Goal: Information Seeking & Learning: Compare options

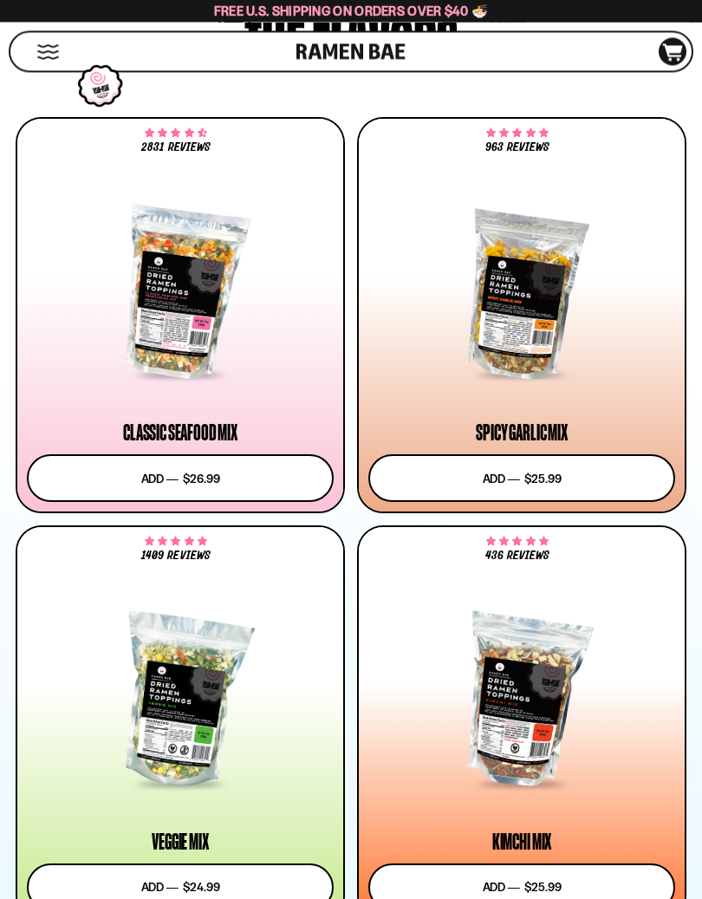
scroll to position [1046, 0]
click at [170, 277] on div at bounding box center [180, 292] width 307 height 169
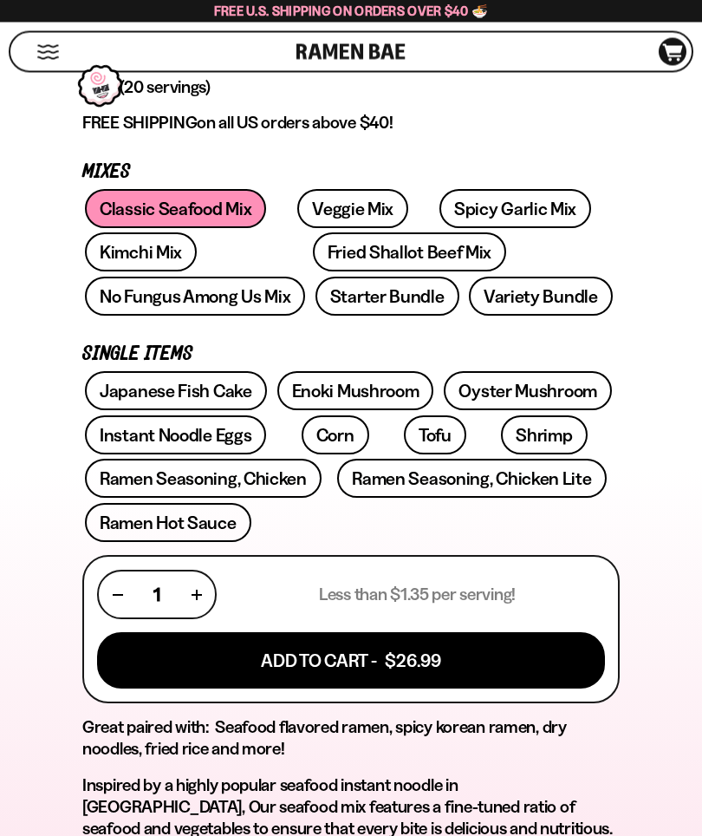
scroll to position [616, 0]
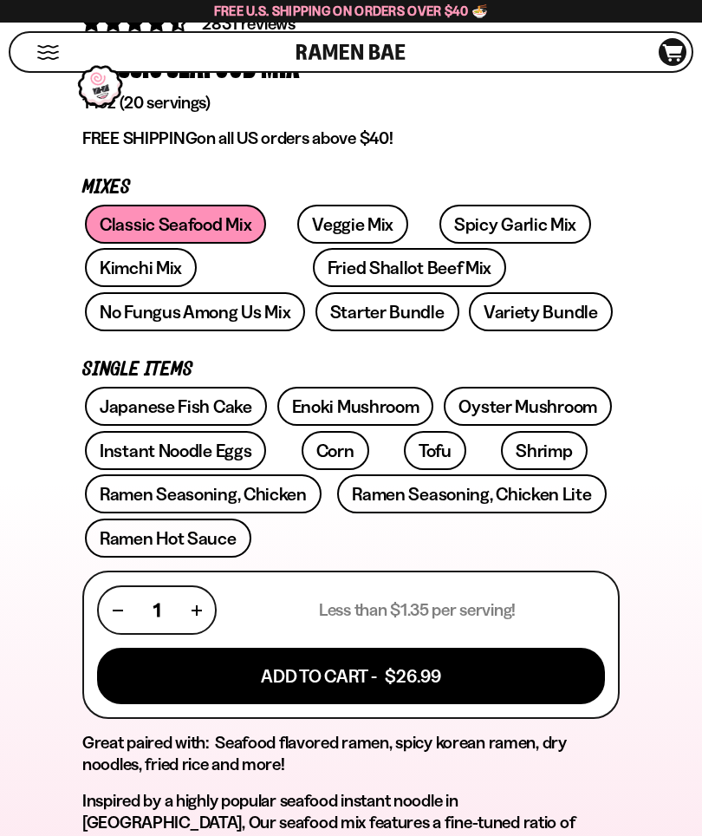
click at [312, 225] on link "Veggie Mix" at bounding box center [352, 224] width 111 height 39
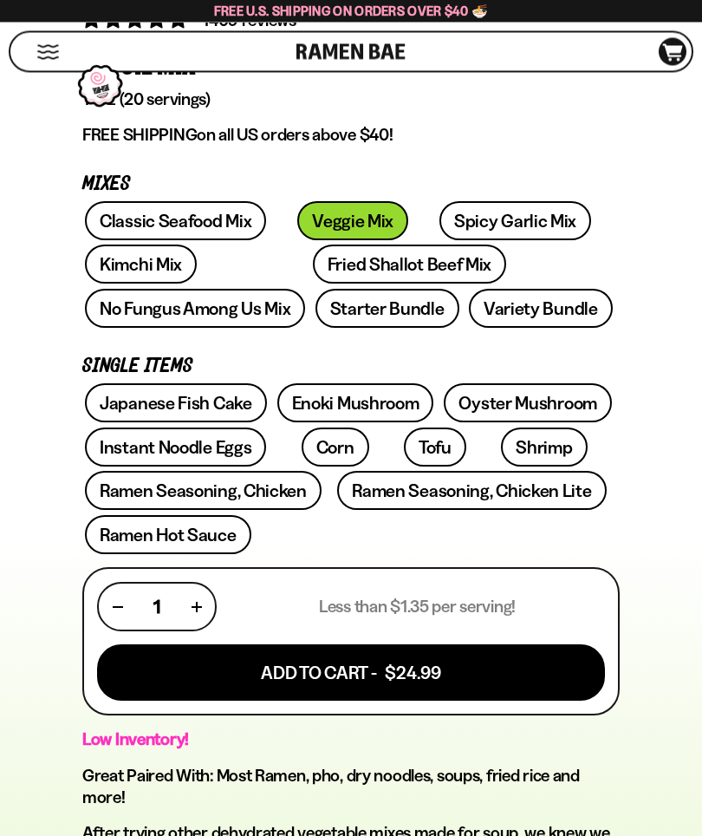
scroll to position [614, 0]
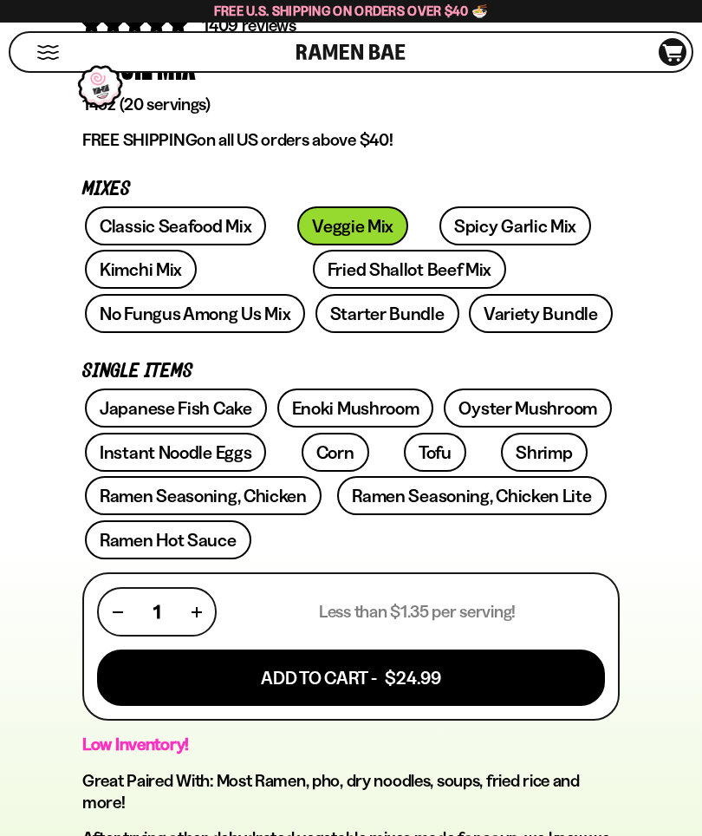
click at [440, 222] on link "Spicy Garlic Mix" at bounding box center [516, 225] width 152 height 39
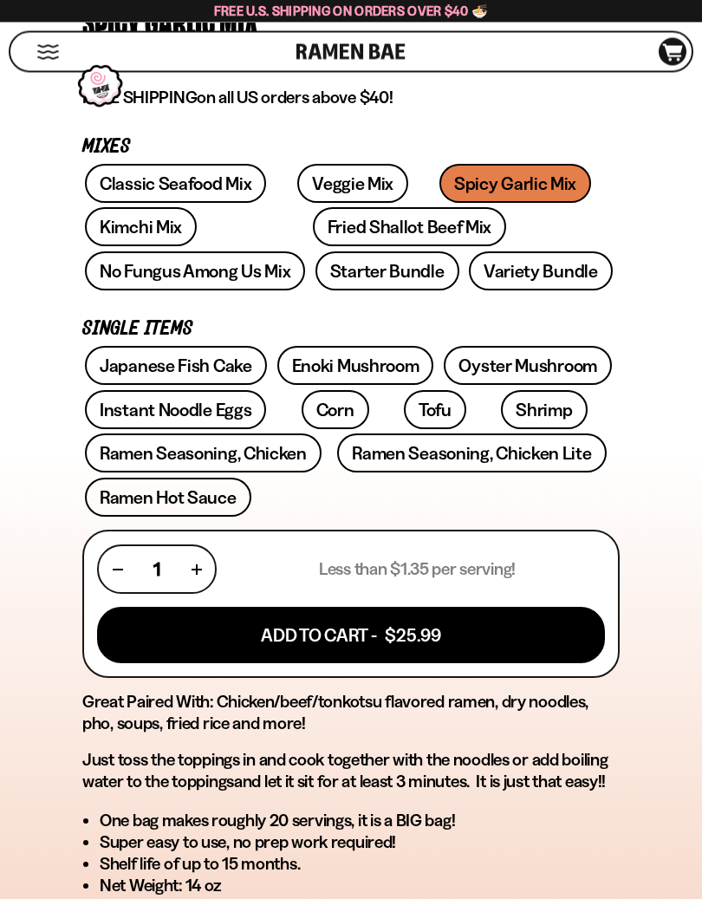
scroll to position [656, 0]
click at [140, 226] on link "Kimchi Mix" at bounding box center [141, 226] width 112 height 39
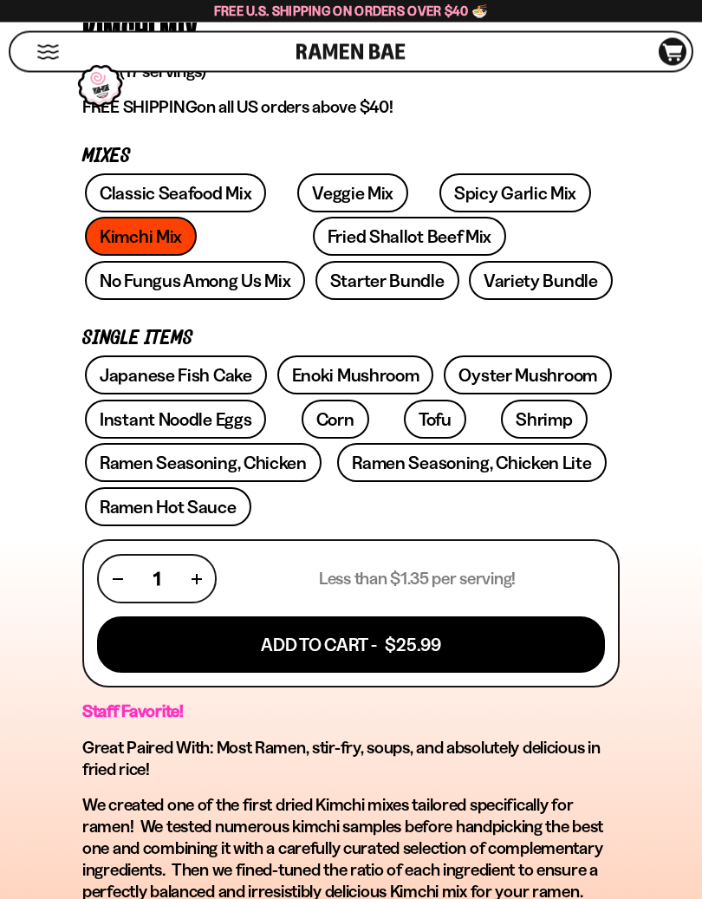
scroll to position [647, 0]
click at [313, 240] on link "Fried Shallot Beef Mix" at bounding box center [409, 236] width 193 height 39
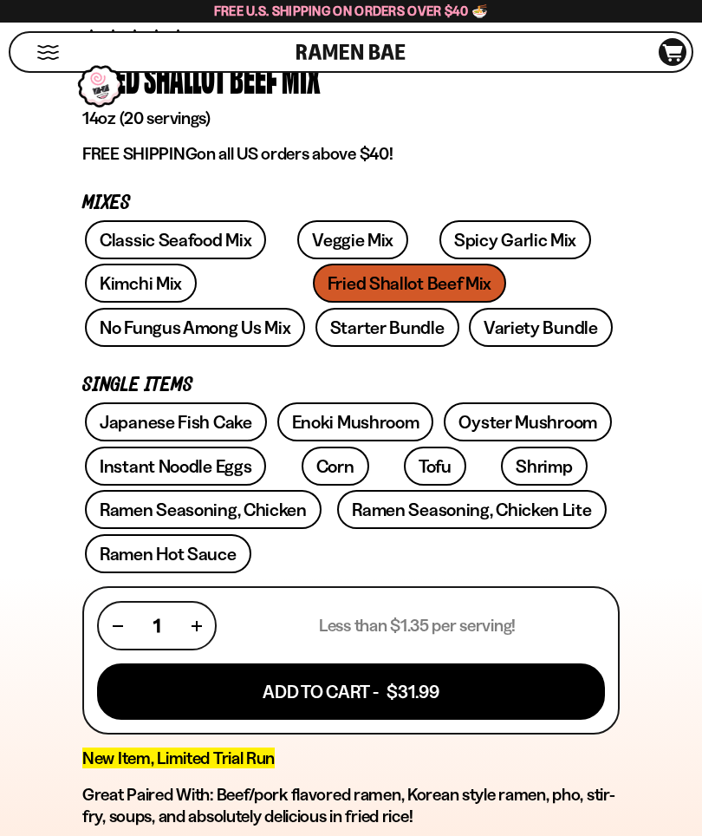
scroll to position [598, 0]
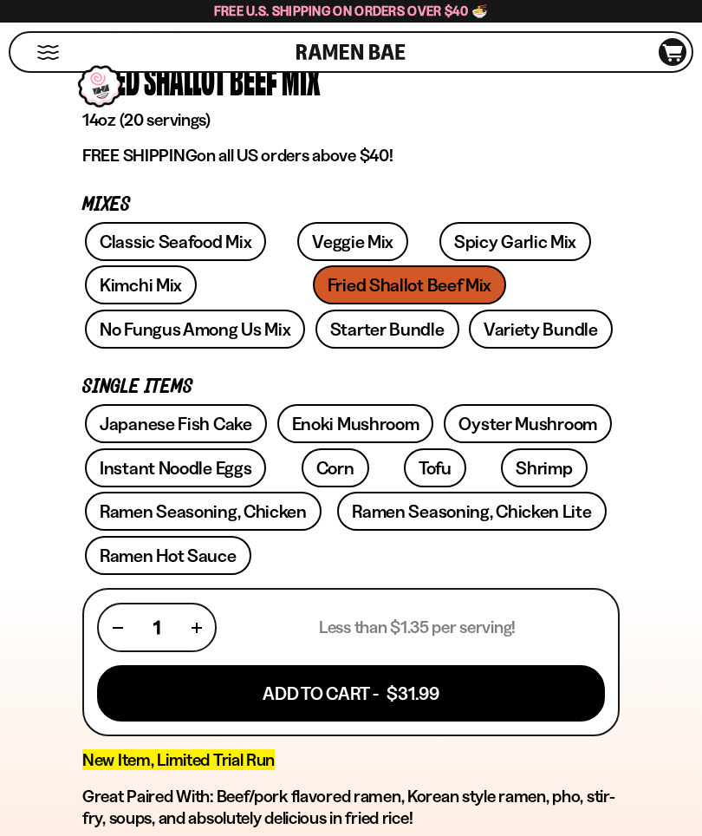
click at [305, 310] on link "No Fungus Among Us Mix" at bounding box center [195, 329] width 220 height 39
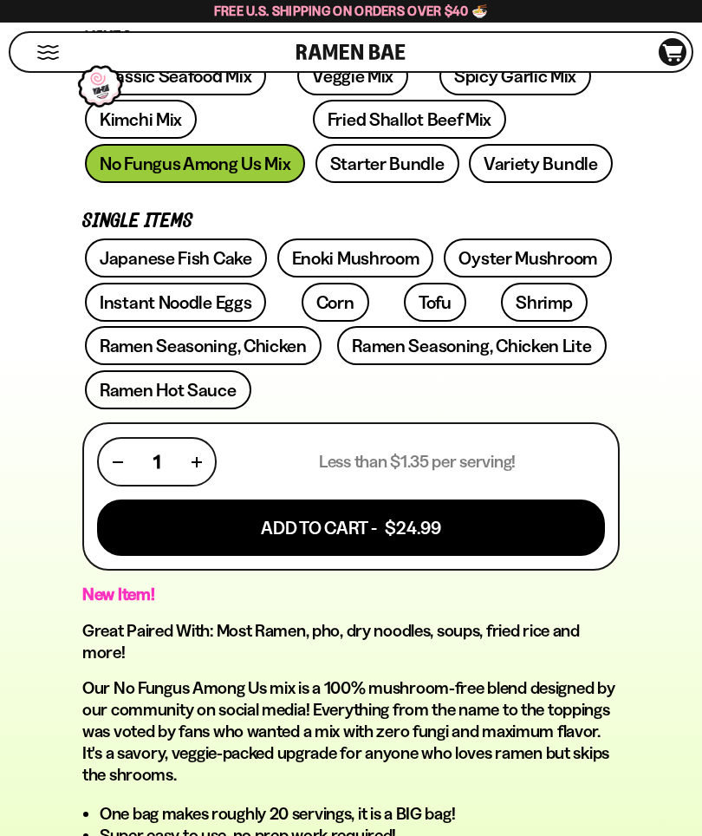
scroll to position [762, 0]
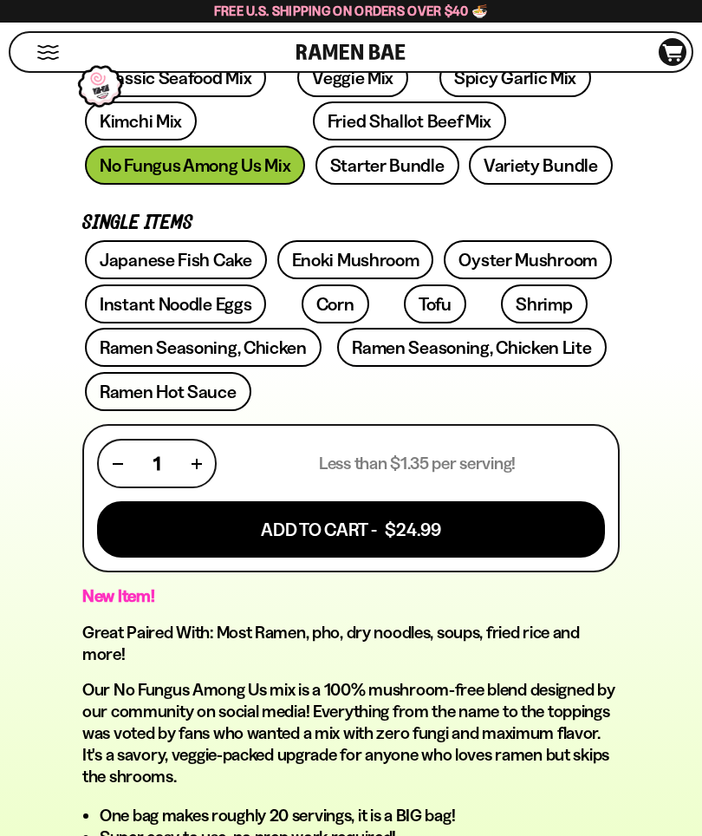
click at [316, 151] on link "Starter Bundle" at bounding box center [388, 165] width 144 height 39
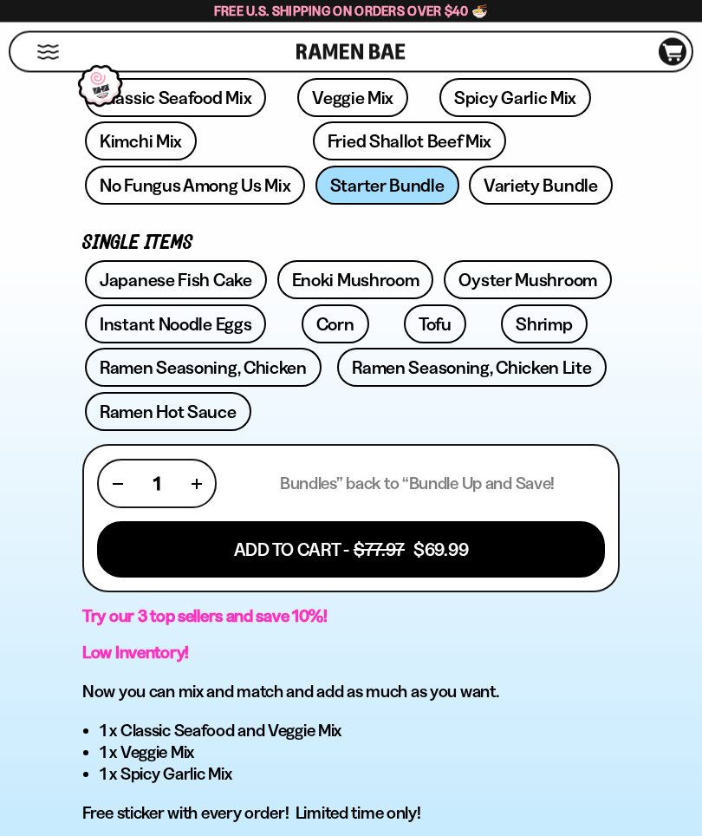
scroll to position [742, 0]
click at [469, 186] on link "Variety Bundle" at bounding box center [541, 185] width 144 height 39
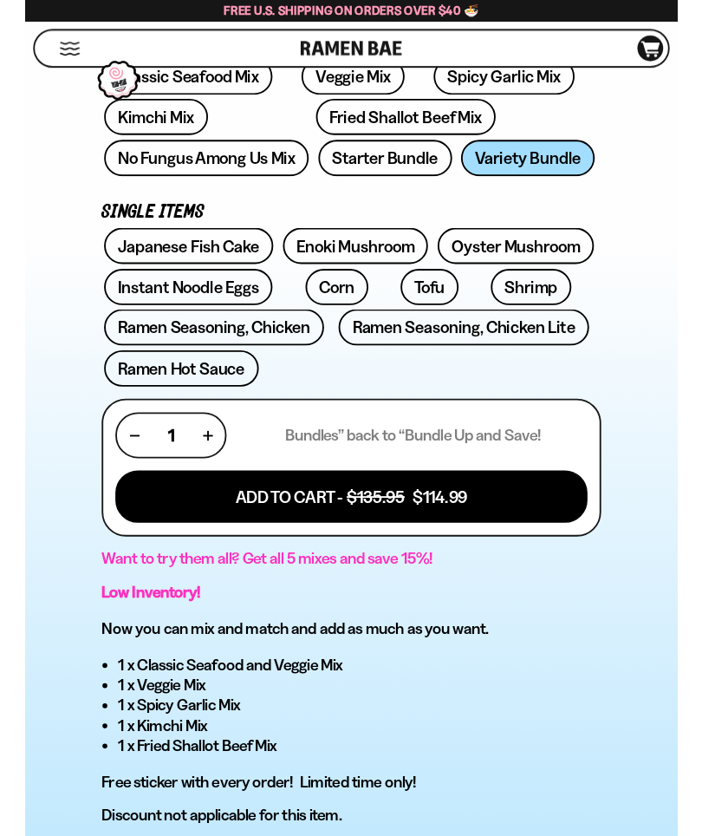
scroll to position [756, 0]
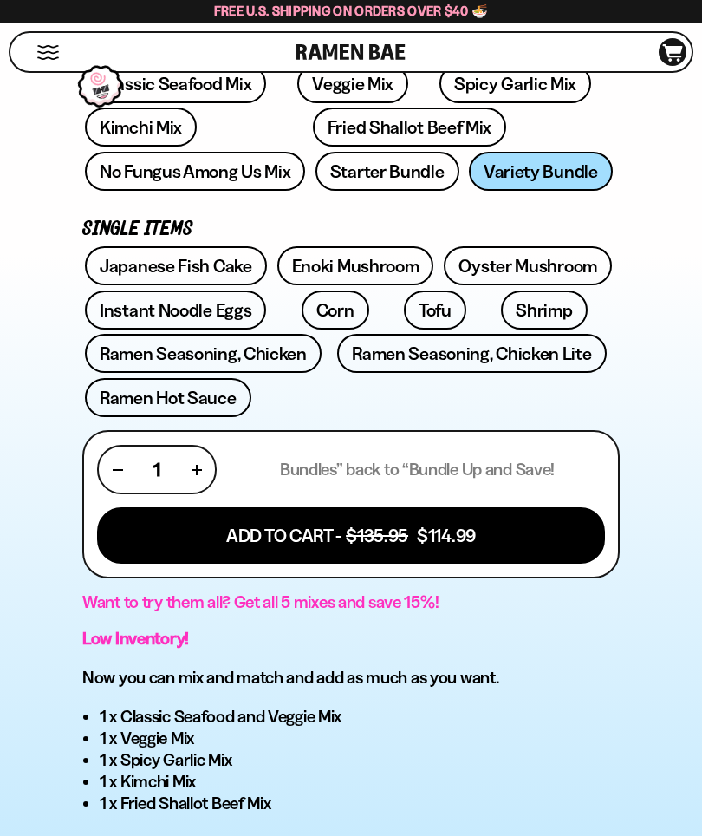
click at [322, 260] on link "Enoki Mushroom" at bounding box center [355, 265] width 157 height 39
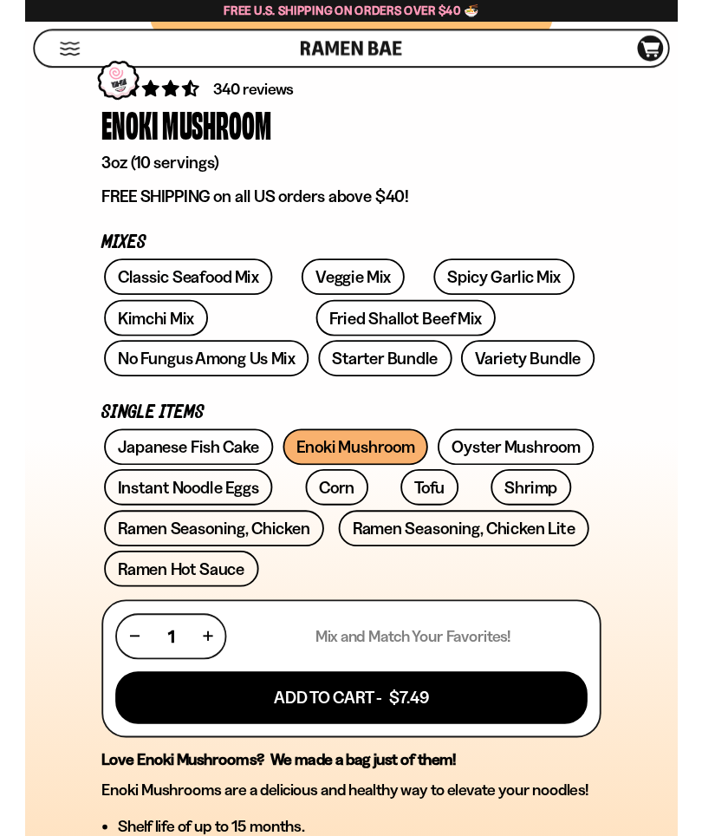
scroll to position [543, 0]
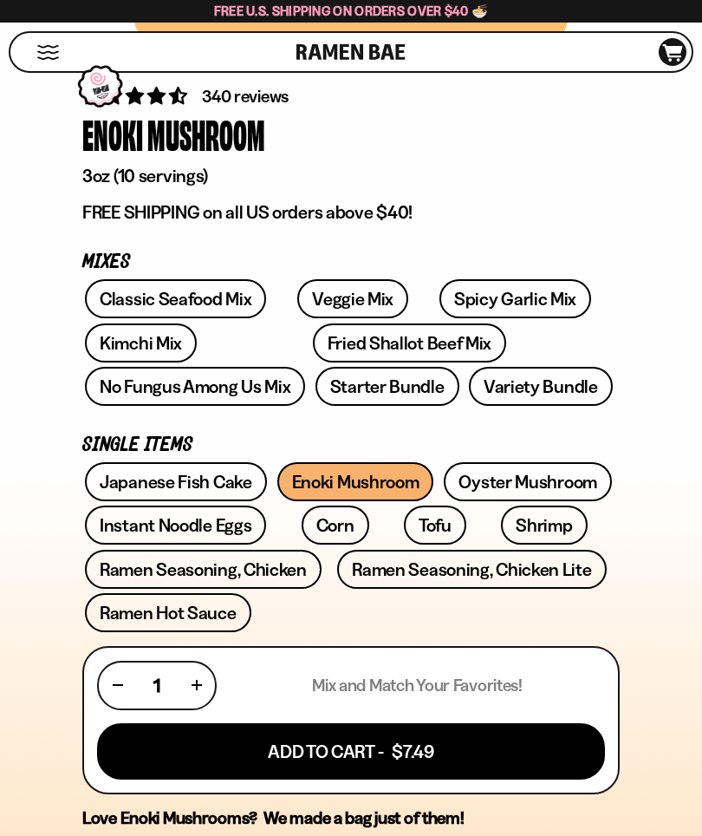
click at [559, 483] on link "Oyster Mushroom" at bounding box center [528, 481] width 168 height 39
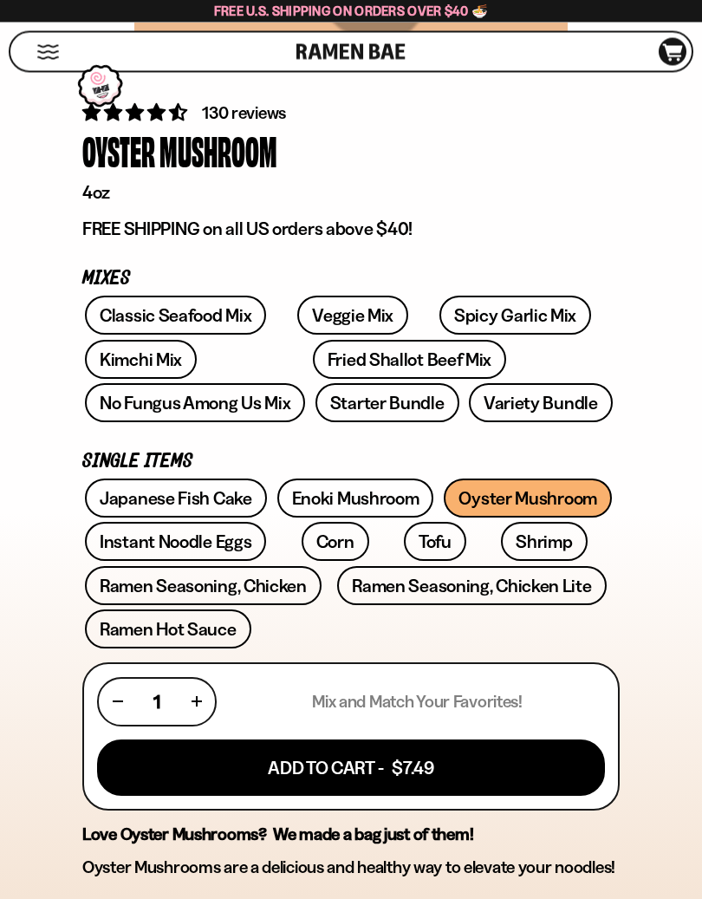
scroll to position [529, 0]
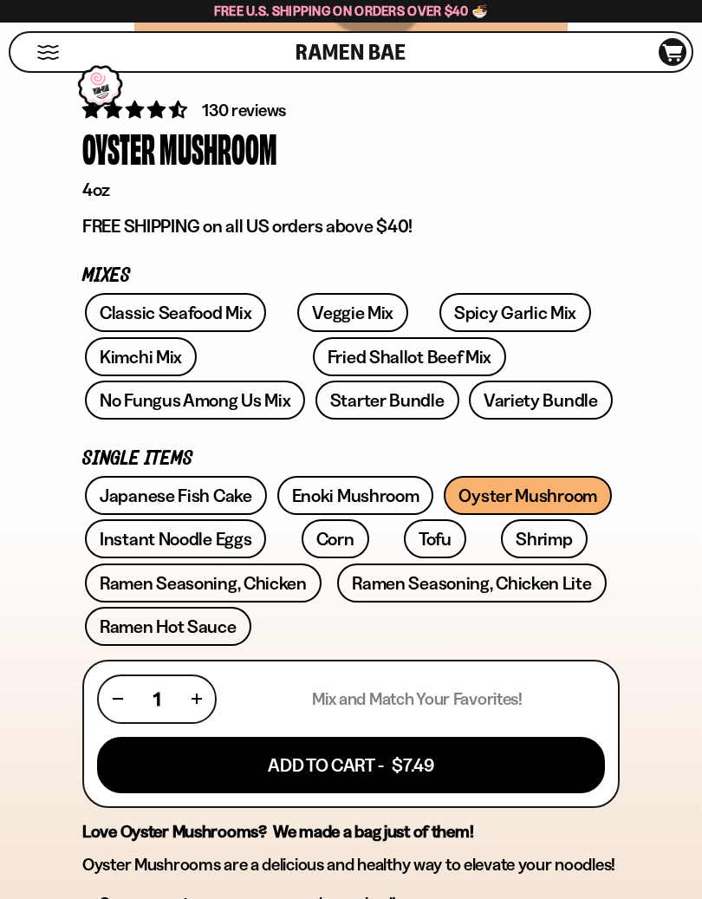
click at [143, 537] on link "Instant Noodle Eggs" at bounding box center [175, 538] width 181 height 39
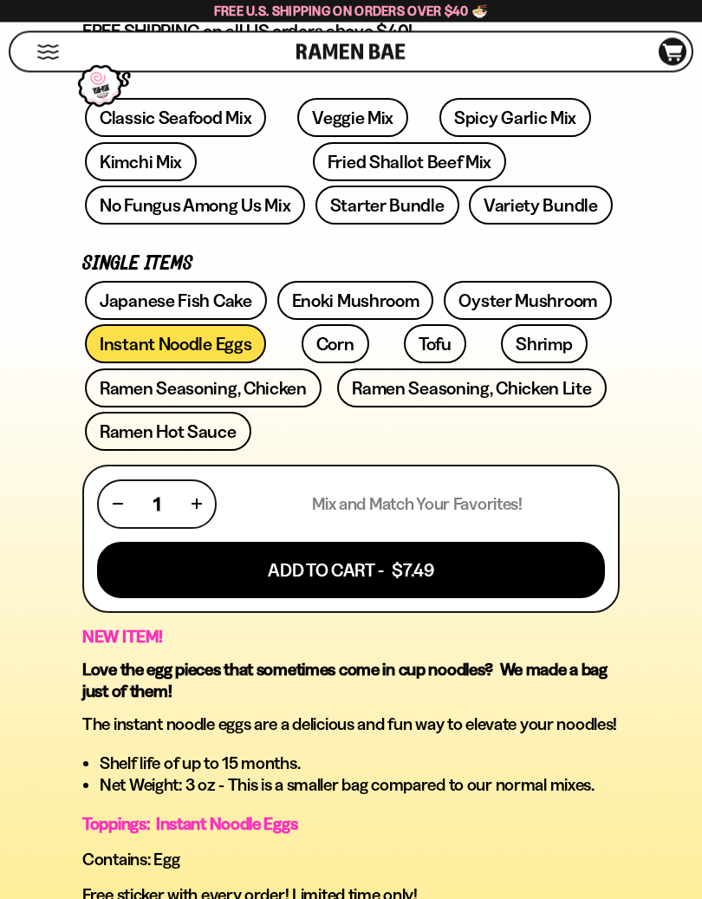
scroll to position [724, 0]
click at [501, 334] on link "Shrimp" at bounding box center [544, 343] width 86 height 39
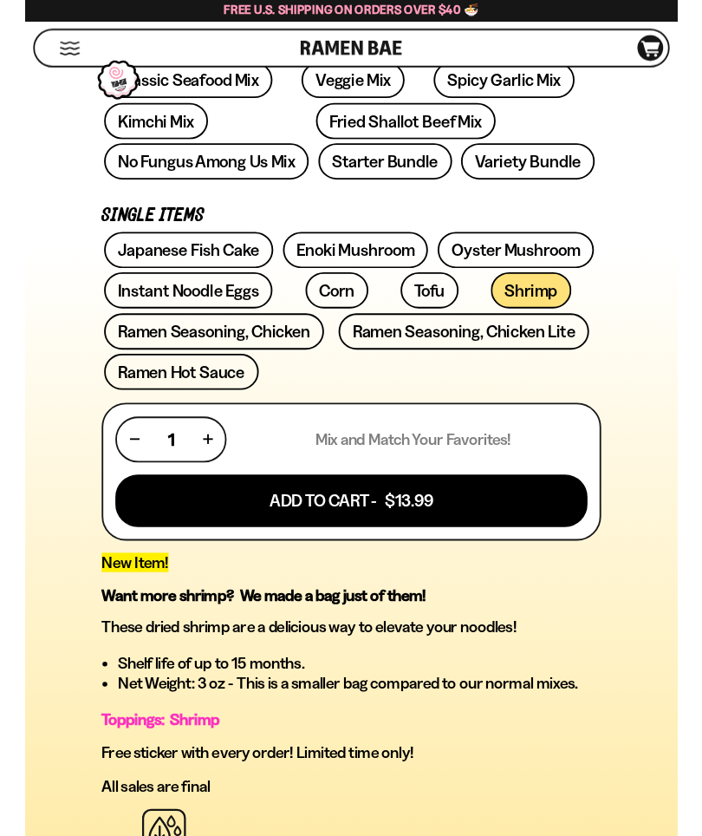
scroll to position [720, 0]
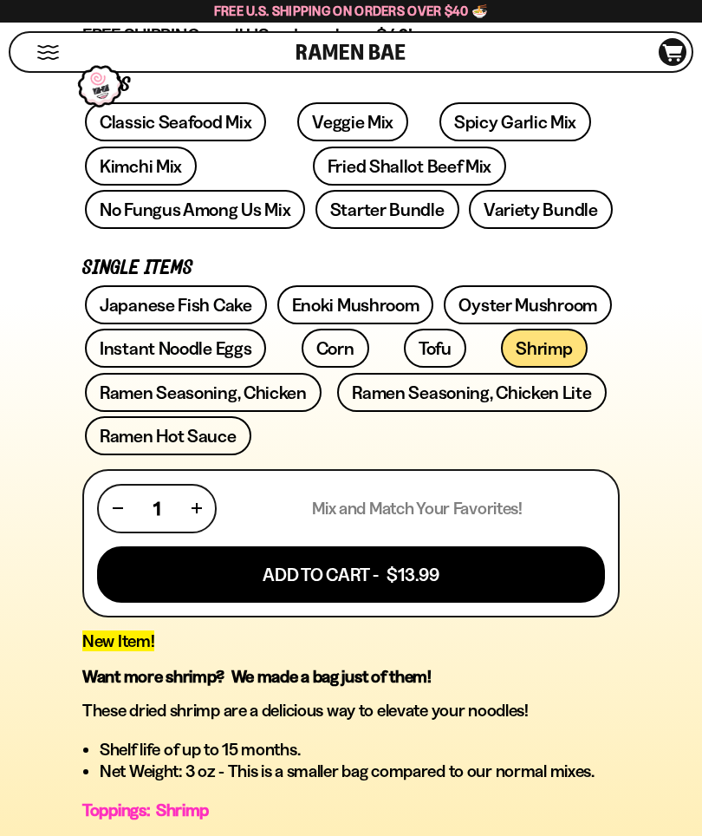
click at [116, 400] on link "Ramen Seasoning, Chicken" at bounding box center [203, 392] width 237 height 39
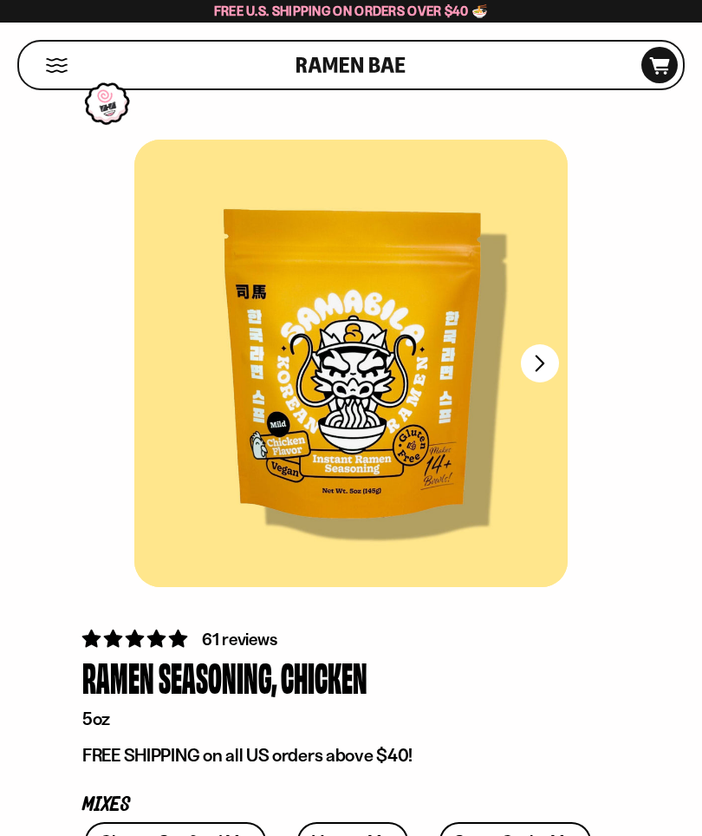
click at [60, 59] on button "Mobile Menu Trigger" at bounding box center [56, 65] width 23 height 15
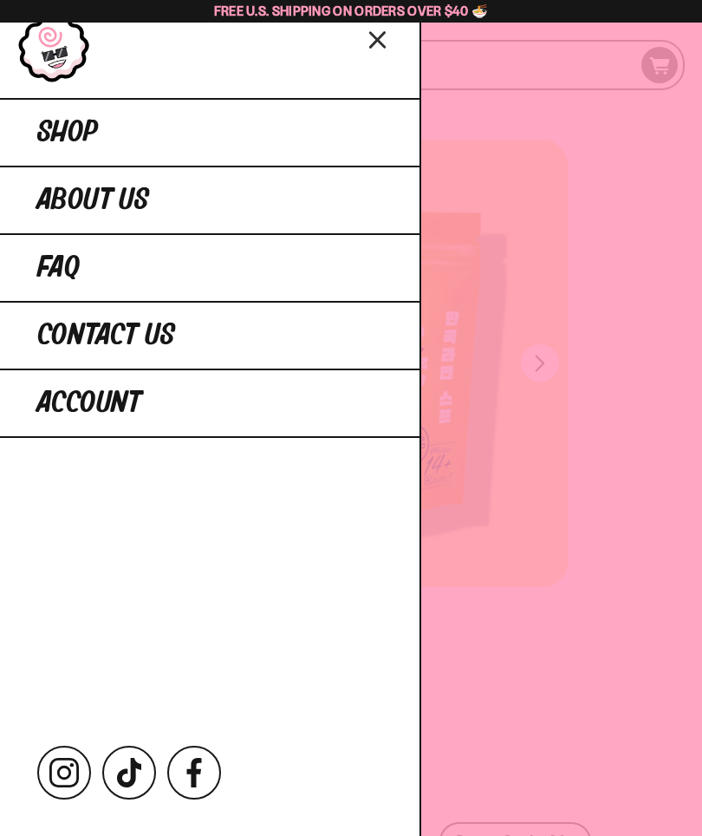
click at [46, 138] on span "Shop" at bounding box center [67, 132] width 61 height 31
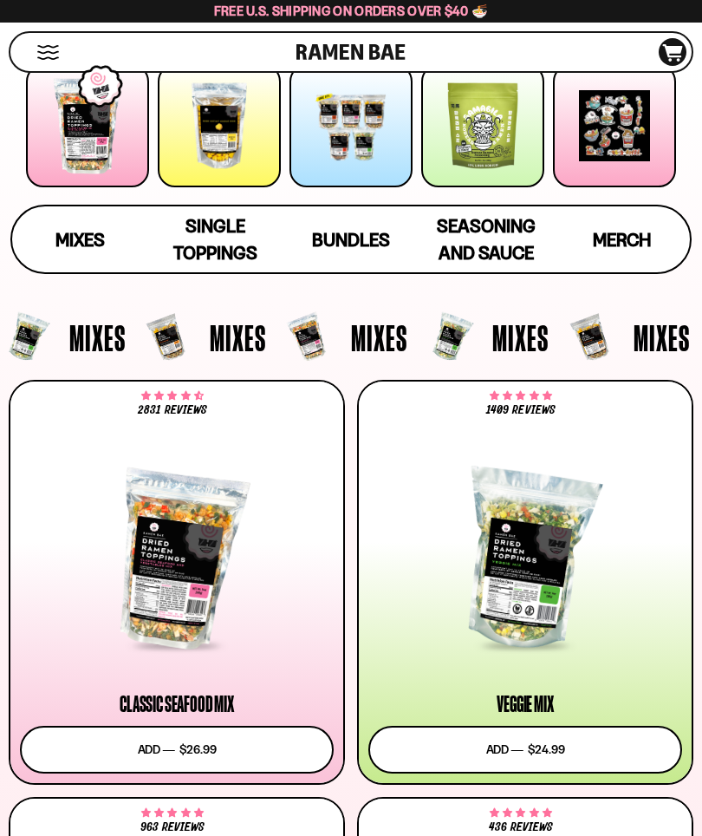
scroll to position [235, 0]
